Goal: Find specific page/section

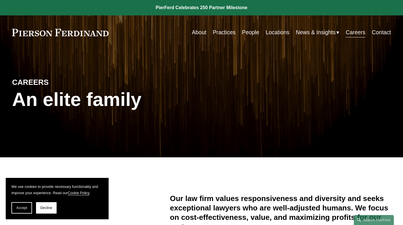
click at [352, 30] on link "Careers" at bounding box center [355, 32] width 20 height 11
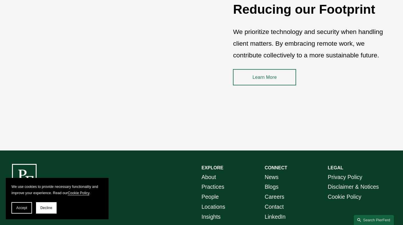
scroll to position [822, 0]
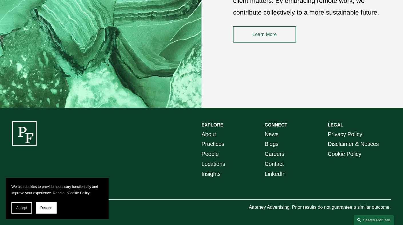
click at [276, 149] on link "Careers" at bounding box center [274, 154] width 20 height 10
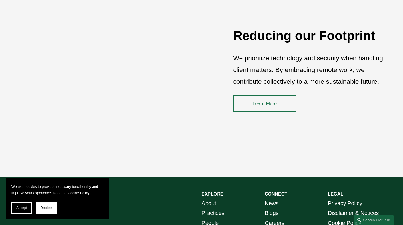
scroll to position [822, 0]
